Goal: Task Accomplishment & Management: Manage account settings

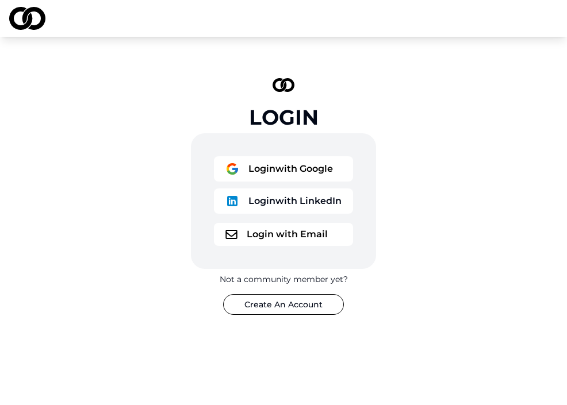
click at [298, 232] on button "Login with Email" at bounding box center [283, 234] width 139 height 23
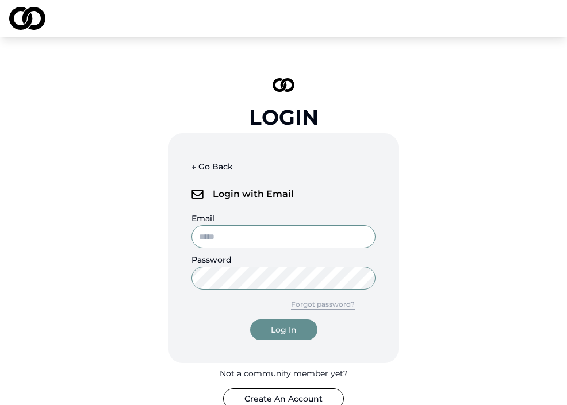
type input "**********"
click at [283, 330] on button "Log In" at bounding box center [283, 330] width 67 height 21
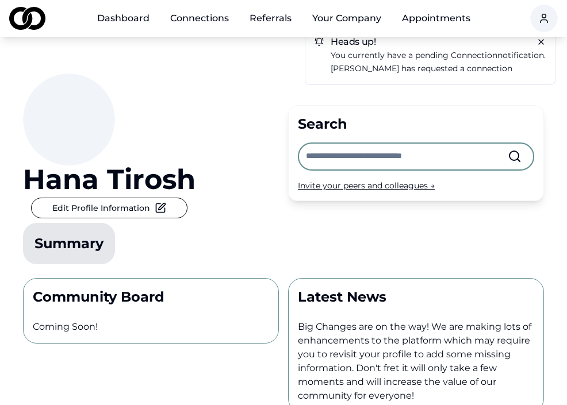
click at [170, 25] on div "Main" at bounding box center [170, 25] width 0 height 1
click at [208, 19] on link "Connections" at bounding box center [199, 18] width 77 height 23
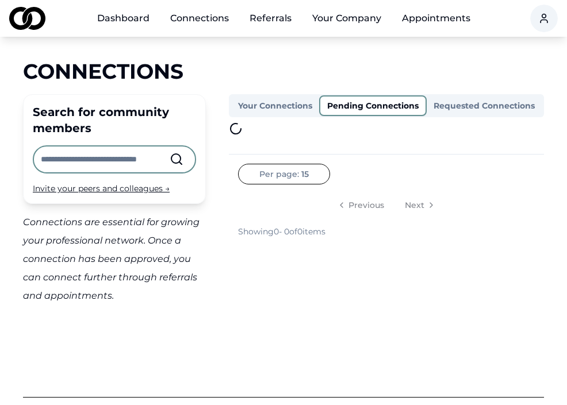
click at [363, 104] on button "Pending Connections" at bounding box center [373, 105] width 108 height 21
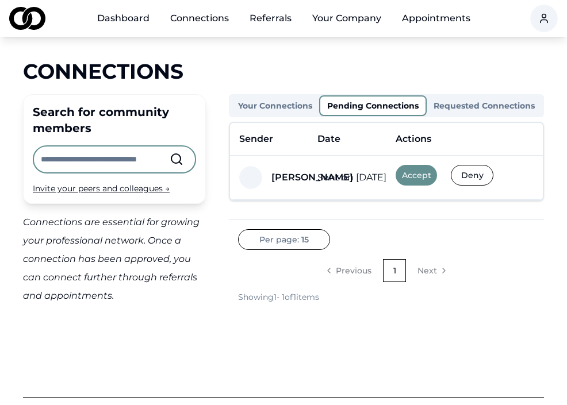
click at [327, 179] on td "Sent on Aug 28, 2025" at bounding box center [347, 178] width 78 height 44
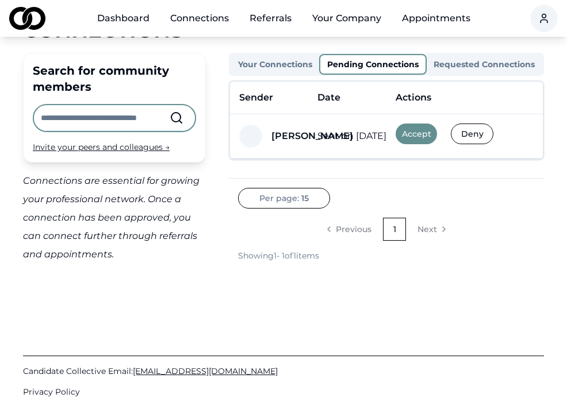
scroll to position [42, 0]
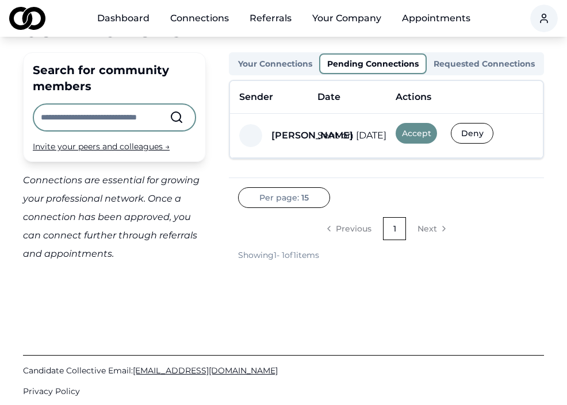
click at [413, 134] on button "Accept" at bounding box center [416, 133] width 41 height 21
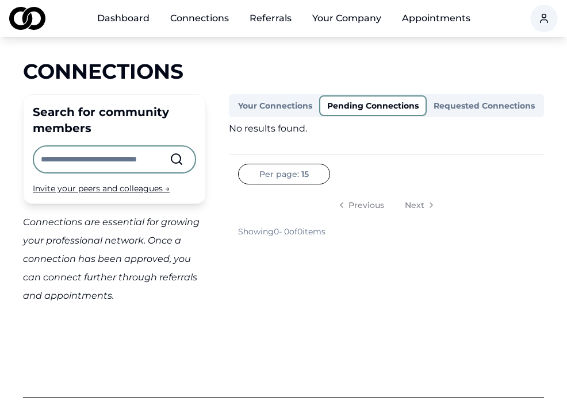
scroll to position [0, 0]
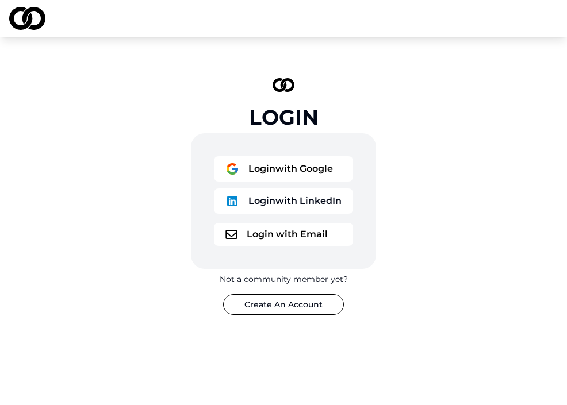
click at [325, 233] on button "Login with Email" at bounding box center [283, 234] width 139 height 23
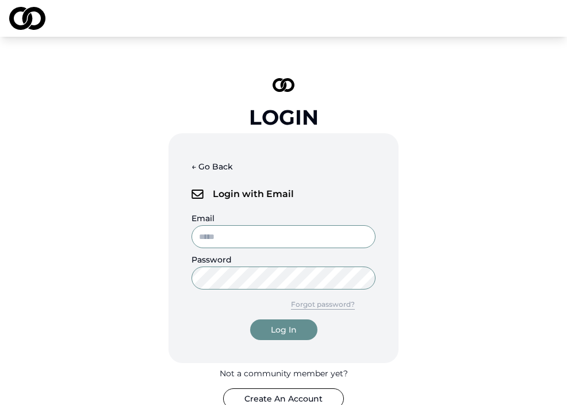
type input "**********"
drag, startPoint x: 341, startPoint y: 237, endPoint x: 200, endPoint y: 237, distance: 141.5
click at [200, 237] on input "**********" at bounding box center [283, 236] width 184 height 23
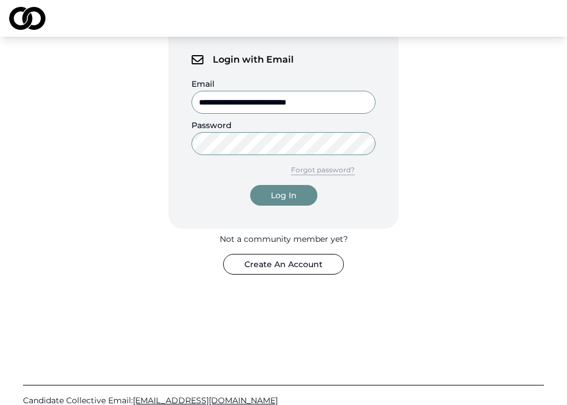
scroll to position [131, 0]
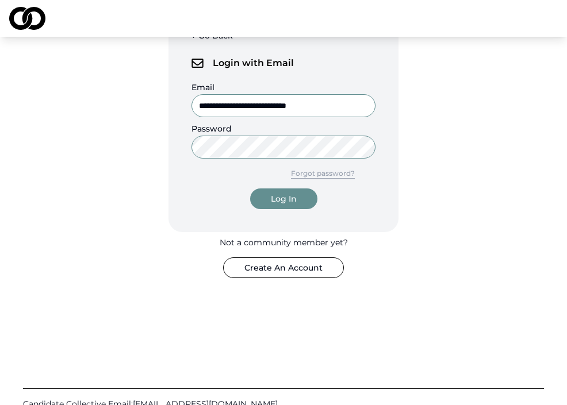
click at [294, 198] on div "Log In" at bounding box center [284, 199] width 26 height 12
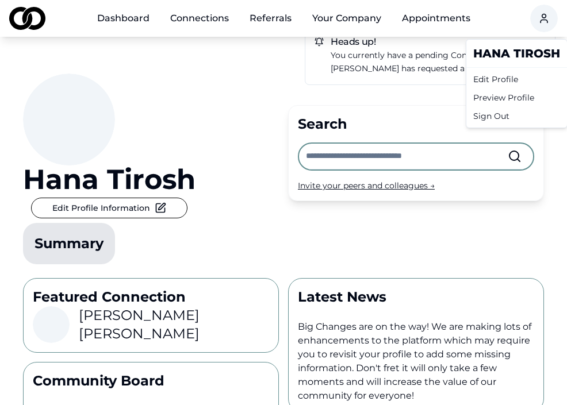
click at [543, 16] on html "Dashboard Connections Referrals Your Company Appointments Heads up! You current…" at bounding box center [283, 202] width 567 height 405
click at [518, 75] on div "Edit Profile" at bounding box center [517, 79] width 96 height 18
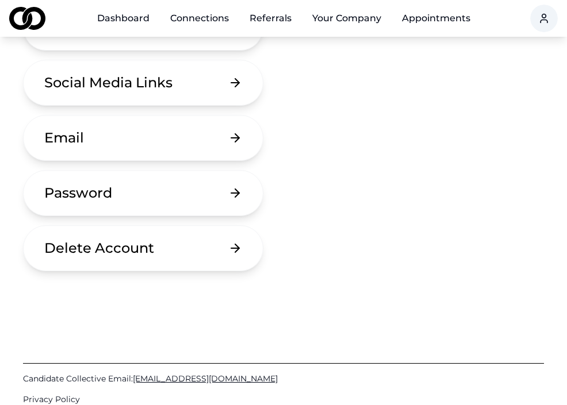
scroll to position [251, 0]
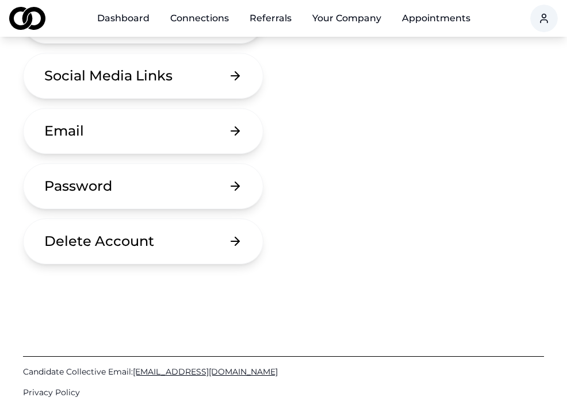
click at [115, 192] on button "Password" at bounding box center [143, 186] width 240 height 46
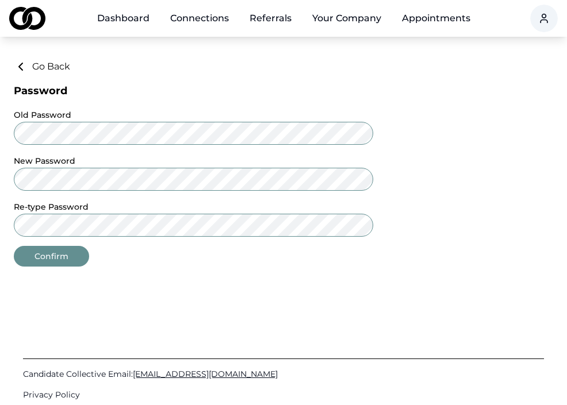
click at [66, 191] on form "Old Password New Password Re-type Password Confirm" at bounding box center [193, 187] width 359 height 159
click at [53, 257] on button "Confirm" at bounding box center [51, 256] width 75 height 21
click at [57, 255] on button "Confirm" at bounding box center [51, 256] width 75 height 21
click at [171, 278] on div "Dashboard Connections Referrals Your Company Appointments Go Back Password Old …" at bounding box center [283, 202] width 567 height 405
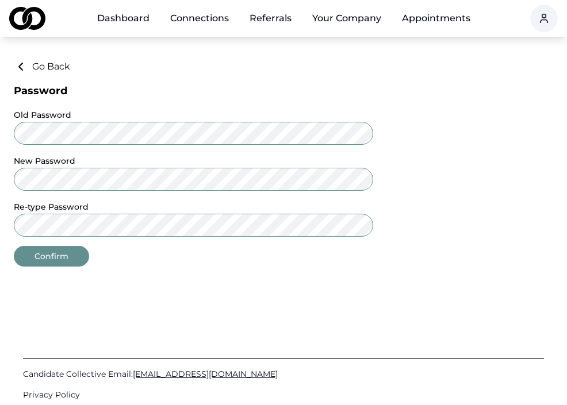
click at [239, 309] on div "Candidate Collective Email: [EMAIL_ADDRESS][DOMAIN_NAME] Privacy Policy" at bounding box center [283, 384] width 521 height 189
click at [208, 274] on div "Dashboard Connections Referrals Your Company Appointments Go Back Password Old …" at bounding box center [283, 202] width 567 height 405
click at [397, 213] on div "Go Back Password Old Password New Password Re-type Password Confirm" at bounding box center [283, 163] width 539 height 207
click at [53, 256] on button "Confirm" at bounding box center [51, 256] width 75 height 21
click at [116, 16] on link "Dashboard" at bounding box center [123, 18] width 71 height 23
